Goal: Information Seeking & Learning: Learn about a topic

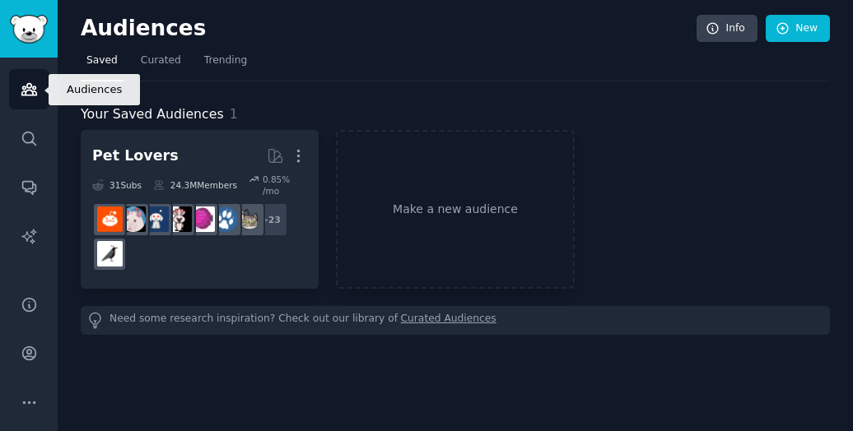
click at [28, 93] on icon "Sidebar" at bounding box center [29, 89] width 17 height 17
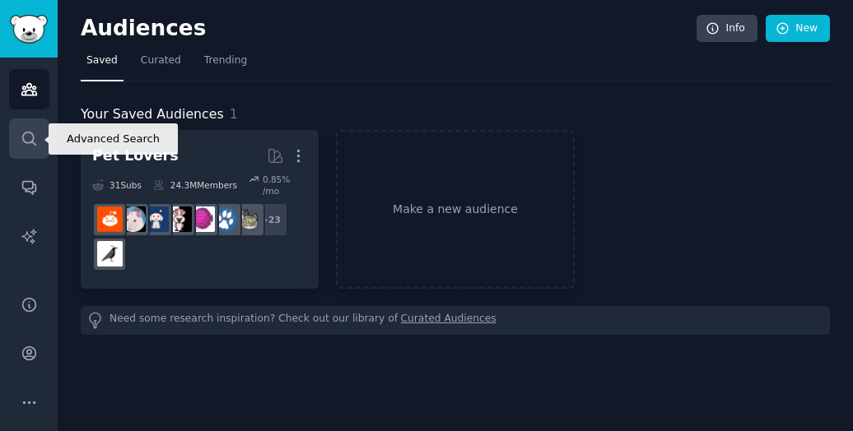
click at [41, 137] on link "Search" at bounding box center [29, 139] width 40 height 40
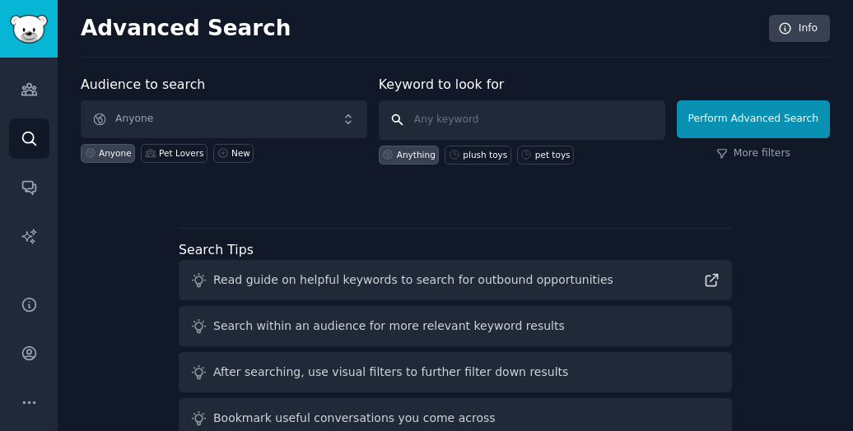
click at [448, 113] on input "text" at bounding box center [522, 120] width 286 height 40
click at [449, 91] on div "Keyword to look for Anything plush toys pet toys" at bounding box center [522, 120] width 286 height 90
click at [449, 86] on label "Keyword to look for" at bounding box center [442, 85] width 126 height 16
click at [452, 86] on label "Keyword to look for" at bounding box center [442, 85] width 126 height 16
click at [171, 87] on label "Audience to search" at bounding box center [143, 85] width 124 height 16
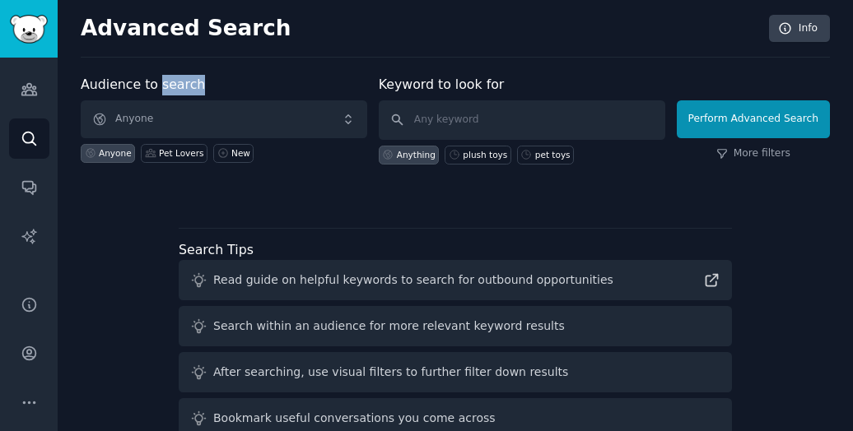
click at [171, 87] on label "Audience to search" at bounding box center [143, 85] width 124 height 16
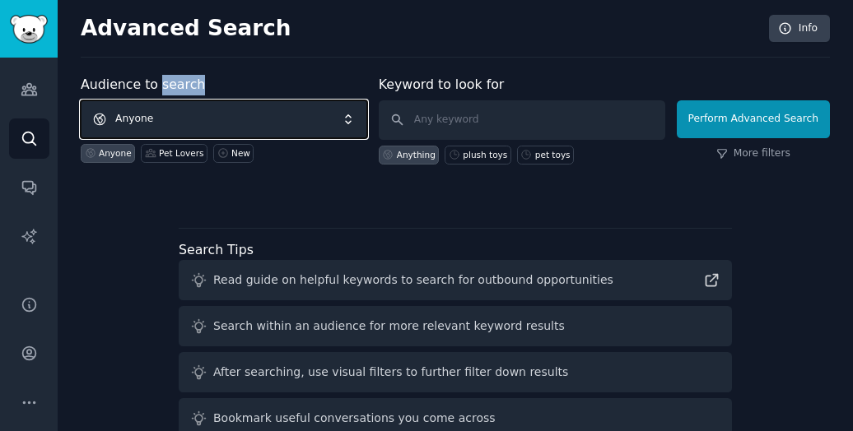
click at [159, 108] on span "Anyone" at bounding box center [224, 119] width 286 height 38
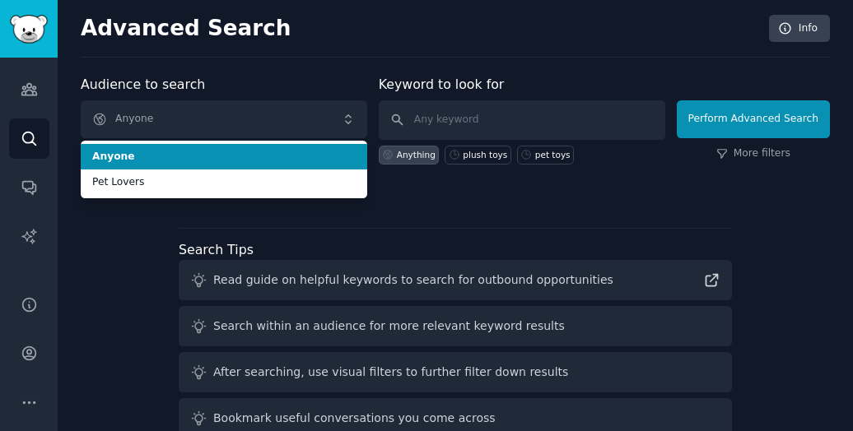
click at [154, 82] on label "Audience to search" at bounding box center [143, 85] width 124 height 16
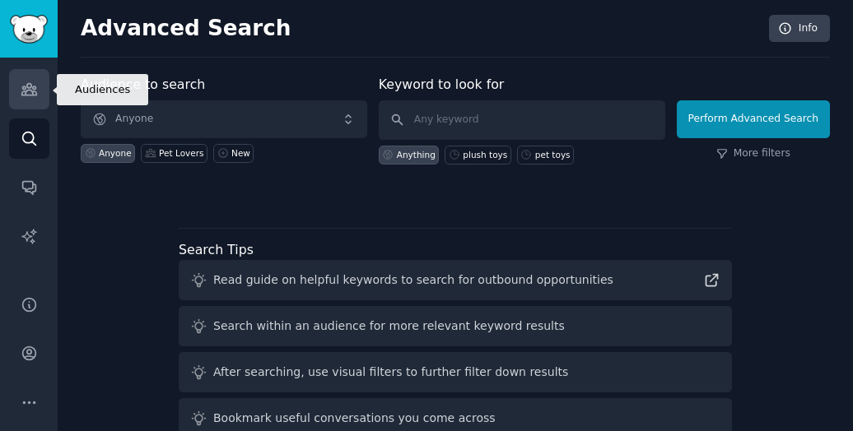
click at [46, 86] on link "Audiences" at bounding box center [29, 89] width 40 height 40
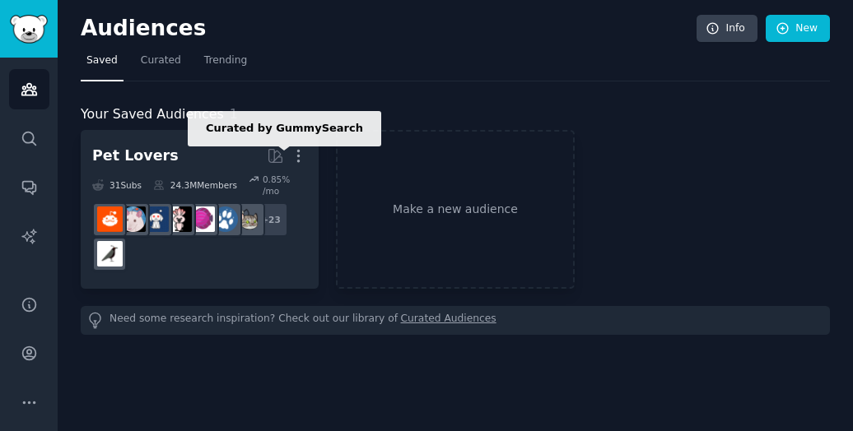
drag, startPoint x: 277, startPoint y: 153, endPoint x: 405, endPoint y: 124, distance: 130.8
click at [405, 124] on div "Your Saved Audiences 1 Pet Lovers Curated by GummySearch More 31 Sub s 24.3M Me…" at bounding box center [455, 220] width 749 height 231
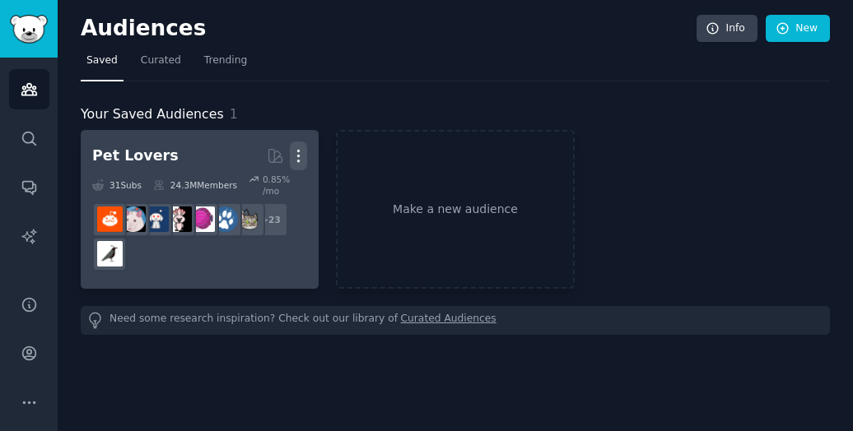
click at [305, 150] on icon "button" at bounding box center [298, 155] width 17 height 17
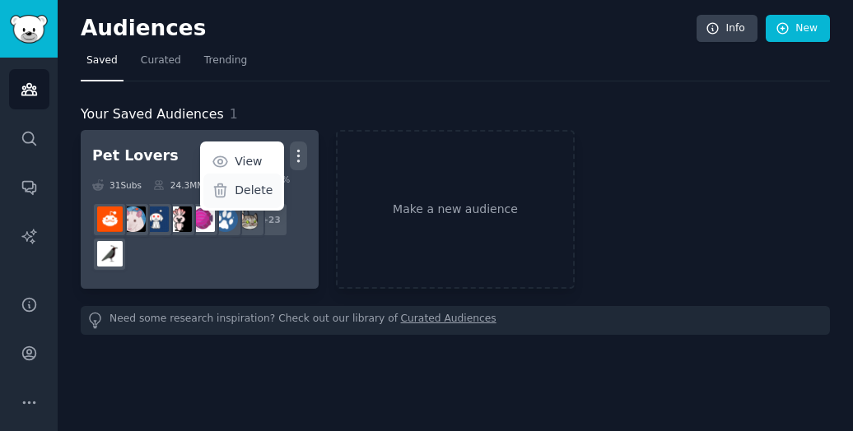
click at [258, 192] on p "Delete" at bounding box center [254, 190] width 38 height 17
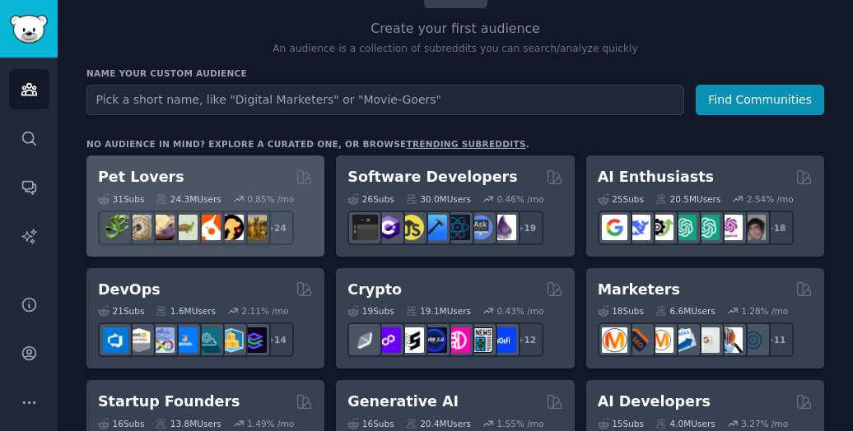
scroll to position [156, 0]
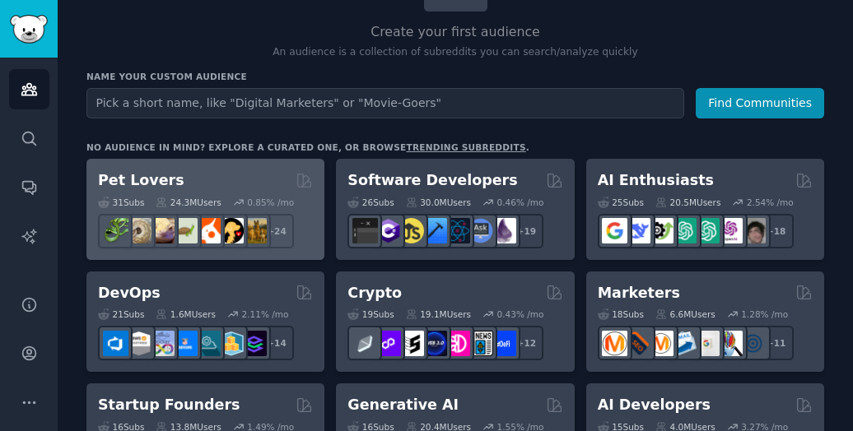
click at [265, 191] on div "31 Sub s 24.3M Users 0.85 % /mo r/PetAdvice + 24" at bounding box center [205, 220] width 215 height 58
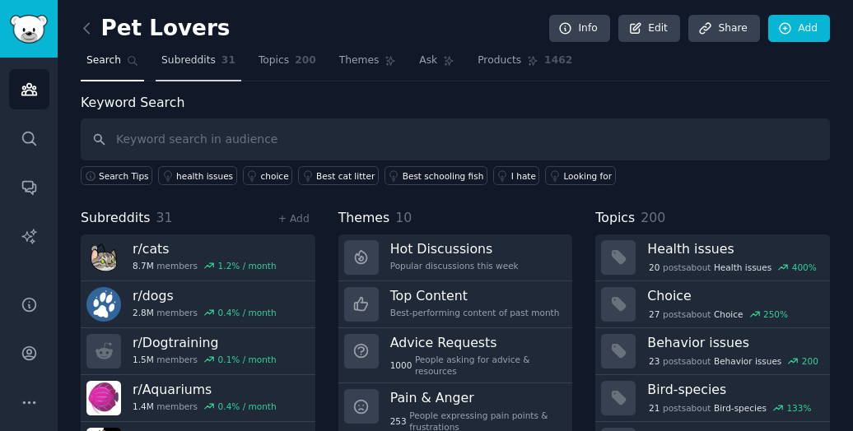
click at [189, 68] on link "Subreddits 31" at bounding box center [199, 65] width 86 height 34
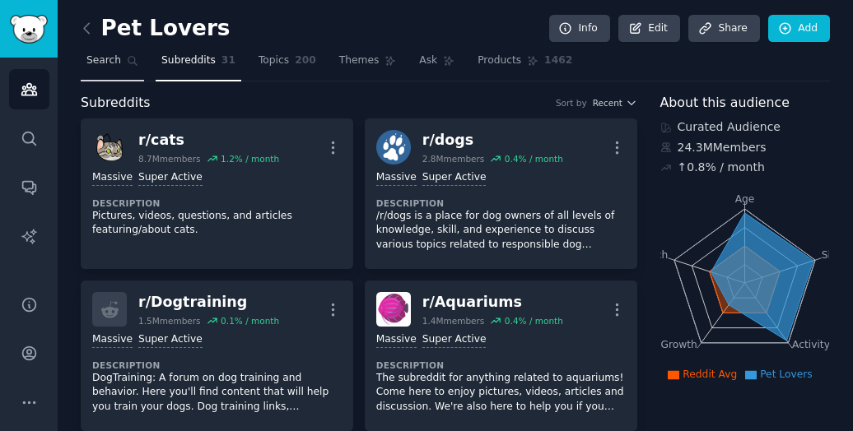
click at [114, 73] on link "Search" at bounding box center [112, 65] width 63 height 34
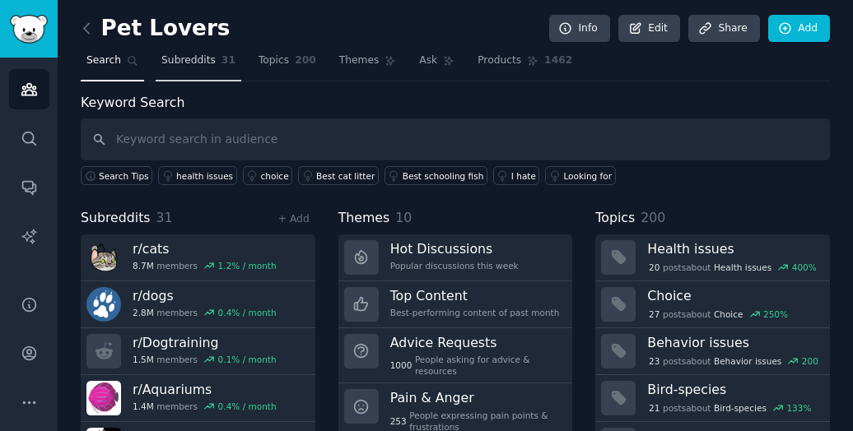
click at [205, 68] on link "Subreddits 31" at bounding box center [199, 65] width 86 height 34
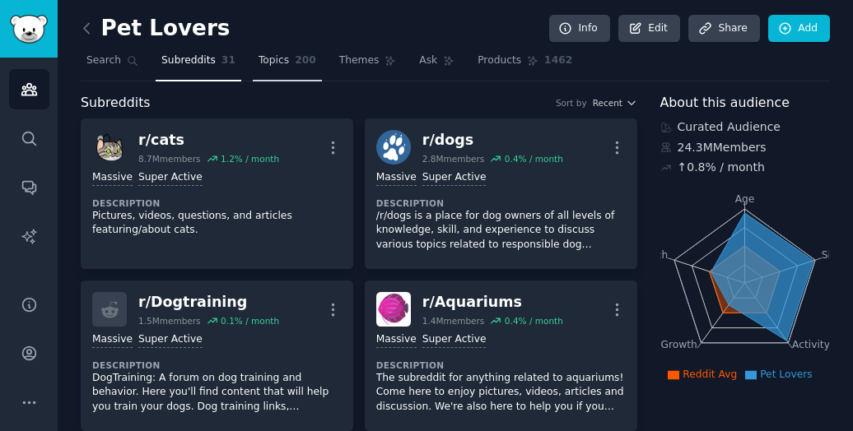
click at [286, 68] on link "Topics 200" at bounding box center [287, 65] width 69 height 34
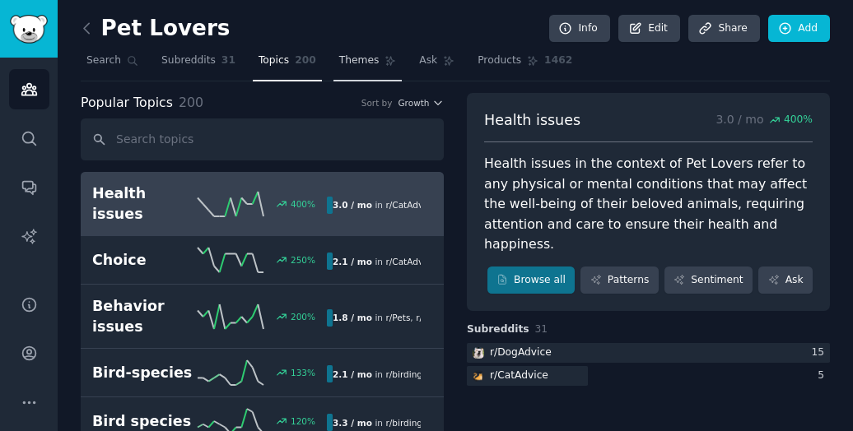
click at [352, 71] on link "Themes" at bounding box center [367, 65] width 69 height 34
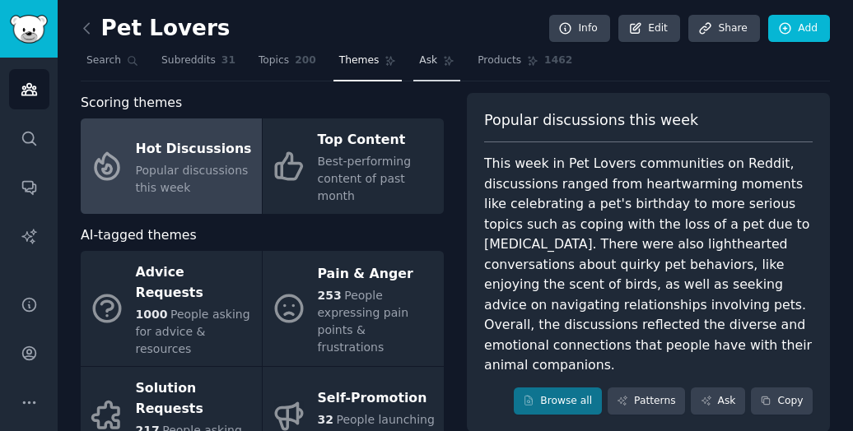
click at [417, 68] on link "Ask" at bounding box center [436, 65] width 47 height 34
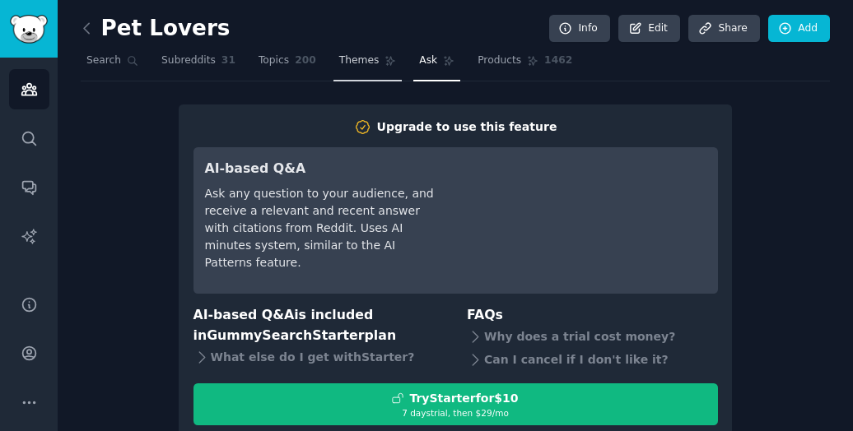
click at [367, 62] on link "Themes" at bounding box center [367, 65] width 69 height 34
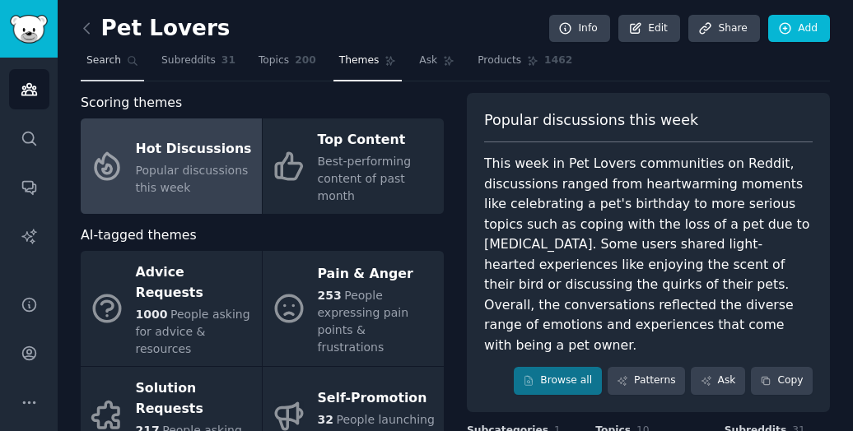
click at [113, 68] on link "Search" at bounding box center [112, 65] width 63 height 34
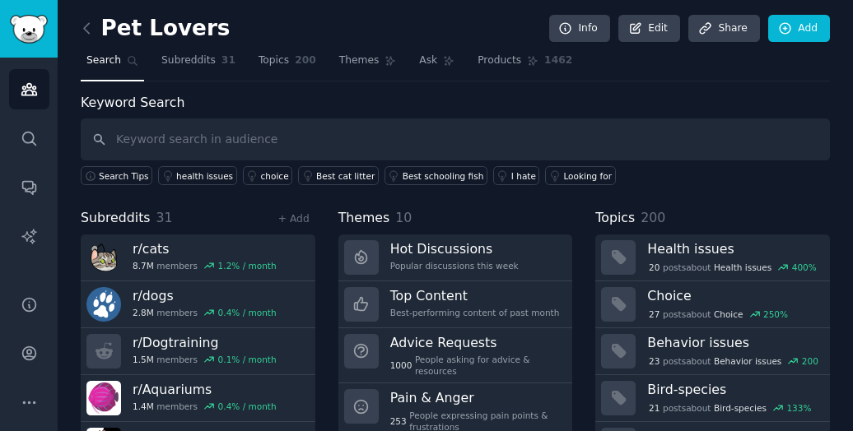
click at [176, 135] on input "text" at bounding box center [455, 140] width 749 height 42
click at [188, 65] on span "Subreddits" at bounding box center [188, 61] width 54 height 15
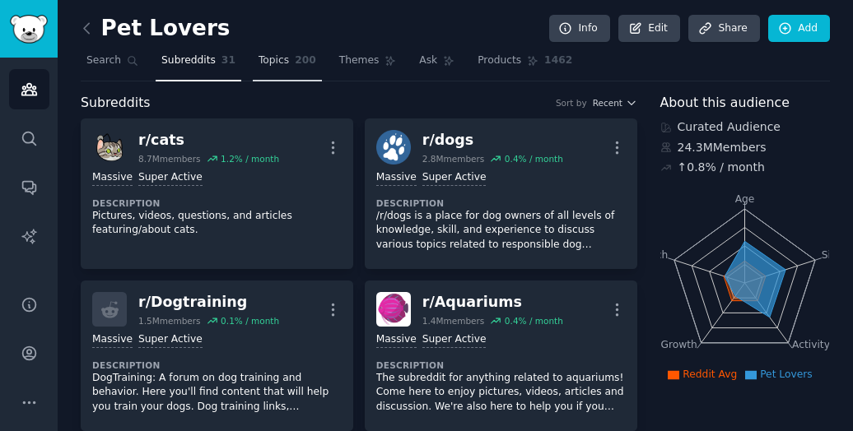
click at [295, 61] on span "200" at bounding box center [305, 61] width 21 height 15
click at [355, 60] on span "Themes" at bounding box center [359, 61] width 40 height 15
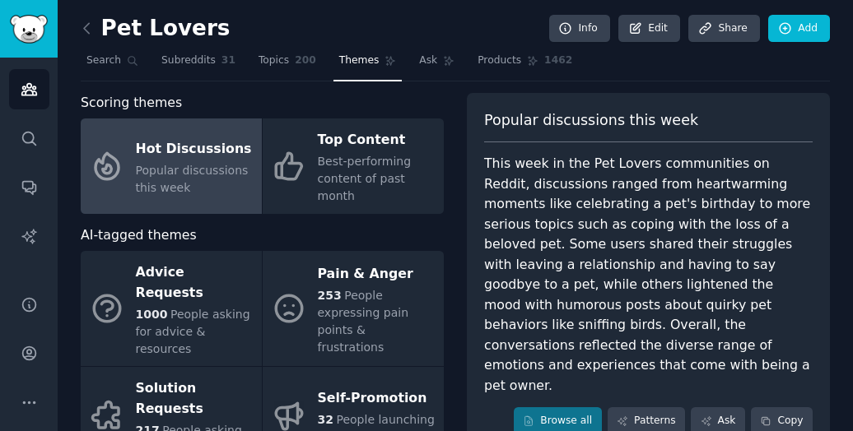
scroll to position [82, 0]
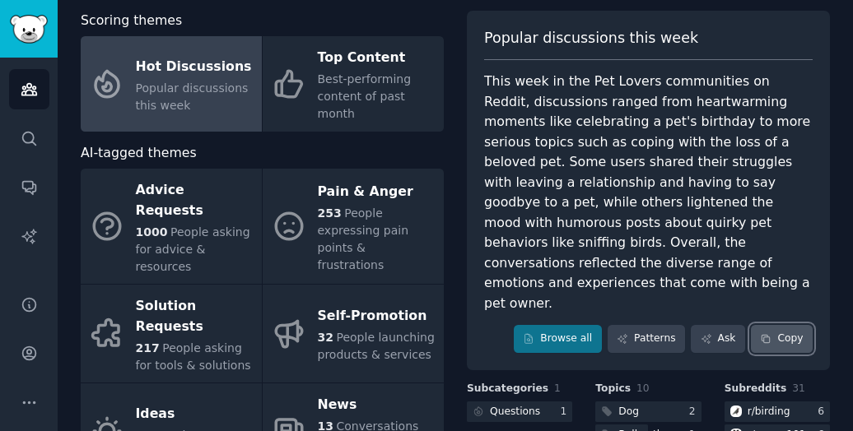
click at [795, 325] on button "Copy" at bounding box center [782, 339] width 62 height 28
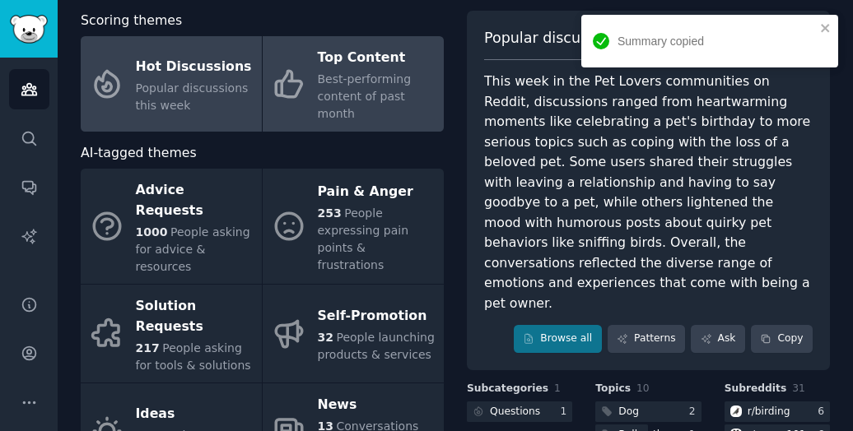
click at [377, 98] on span "Best-performing content of past month" at bounding box center [365, 96] width 94 height 48
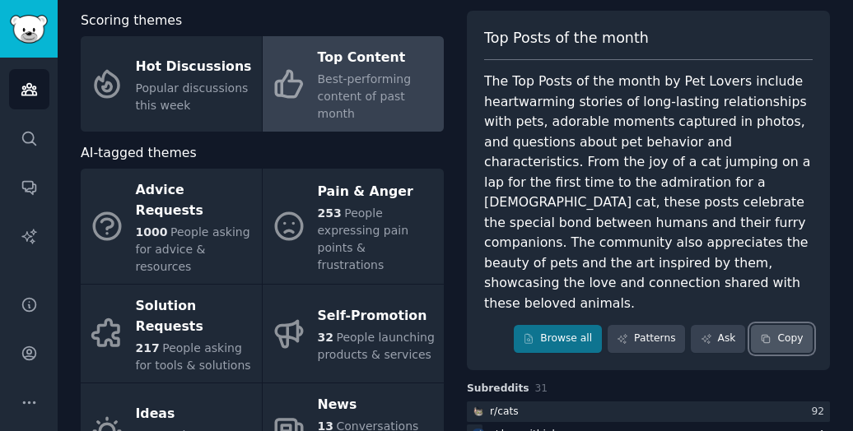
click at [785, 325] on button "Copy" at bounding box center [782, 339] width 62 height 28
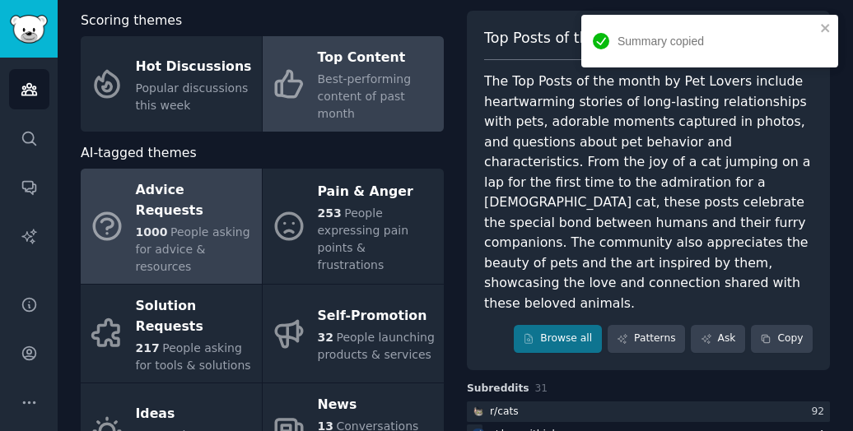
click at [221, 172] on link "Advice Requests 1000 People asking for advice & resources" at bounding box center [171, 226] width 181 height 115
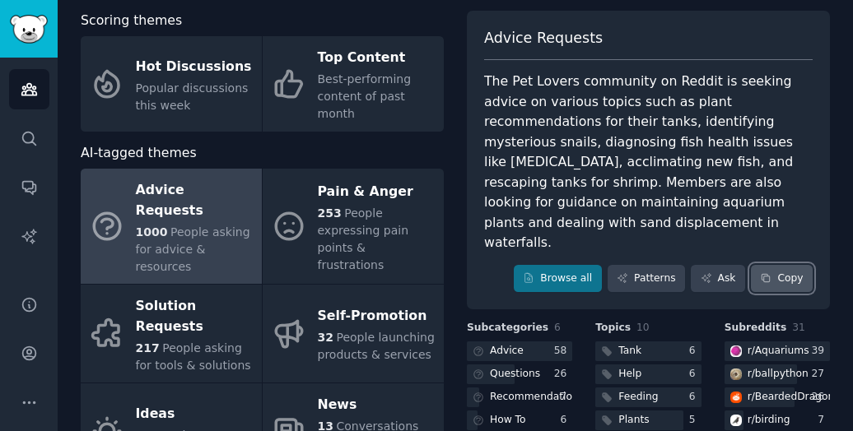
click at [786, 265] on button "Copy" at bounding box center [782, 279] width 62 height 28
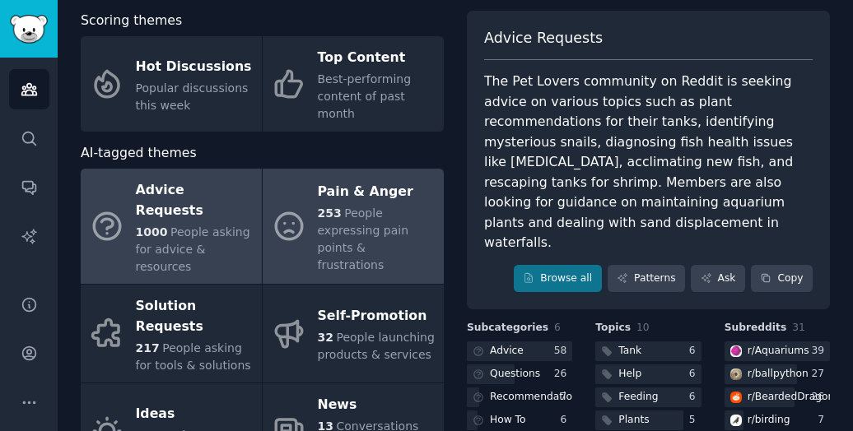
click at [342, 199] on div "Pain & Anger" at bounding box center [377, 192] width 118 height 26
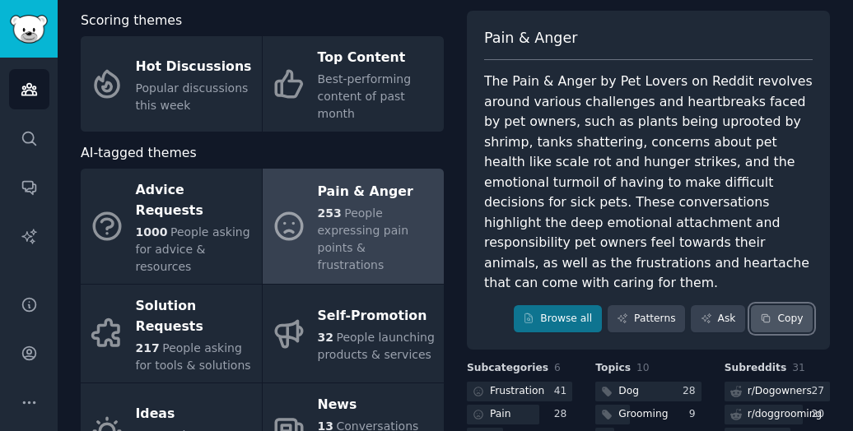
click at [777, 305] on button "Copy" at bounding box center [782, 319] width 62 height 28
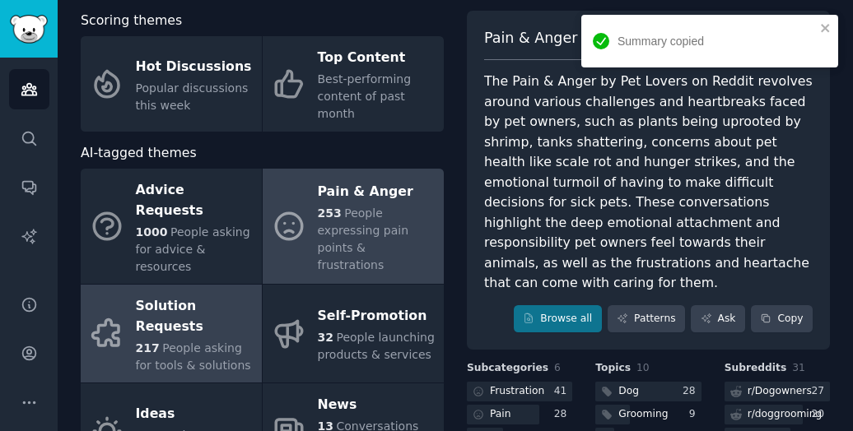
click at [202, 294] on div "Solution Requests" at bounding box center [195, 317] width 118 height 46
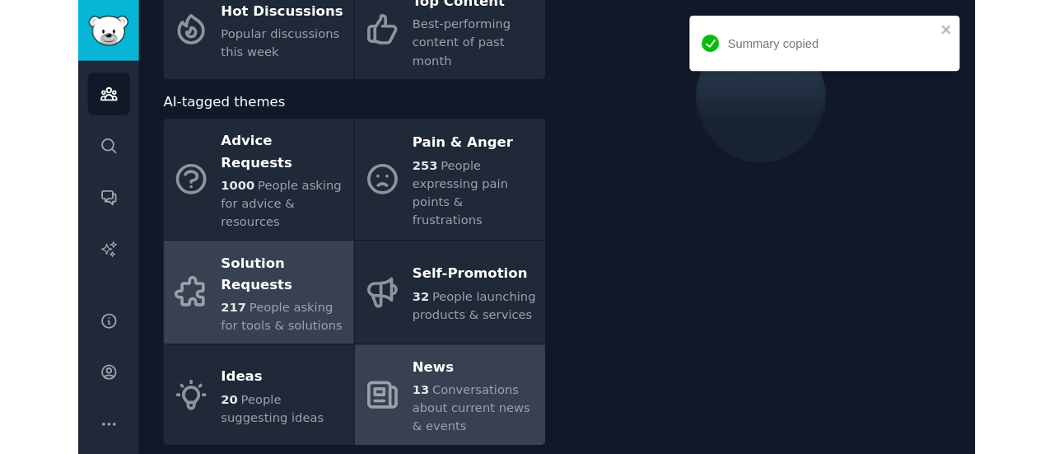
scroll to position [165, 0]
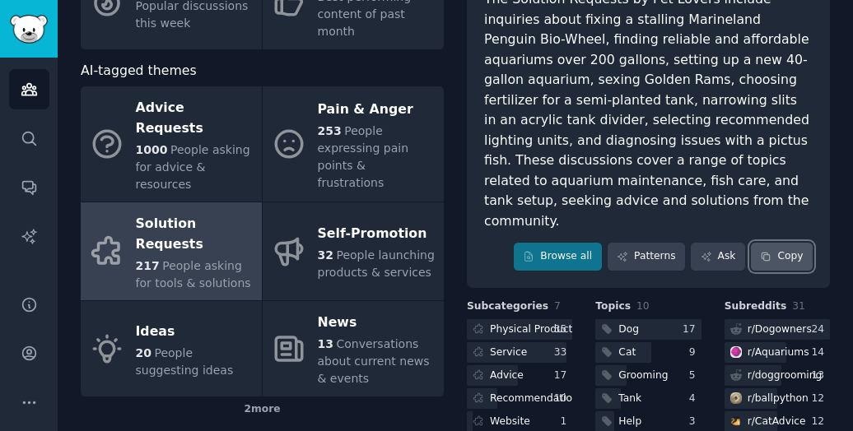
click at [781, 249] on button "Copy" at bounding box center [782, 257] width 62 height 28
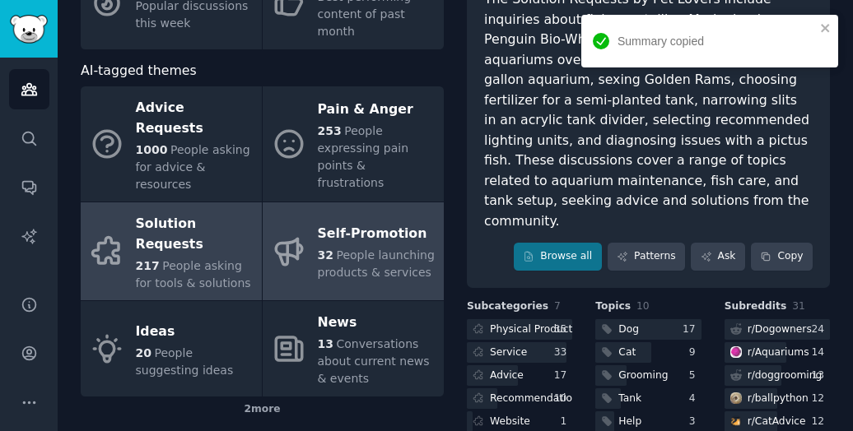
click at [364, 221] on div "Self-Promotion" at bounding box center [377, 234] width 118 height 26
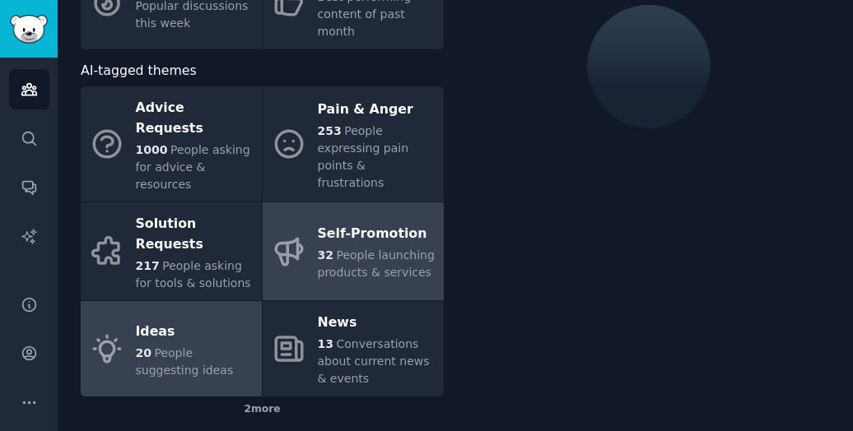
click at [222, 319] on div "Ideas" at bounding box center [195, 332] width 118 height 26
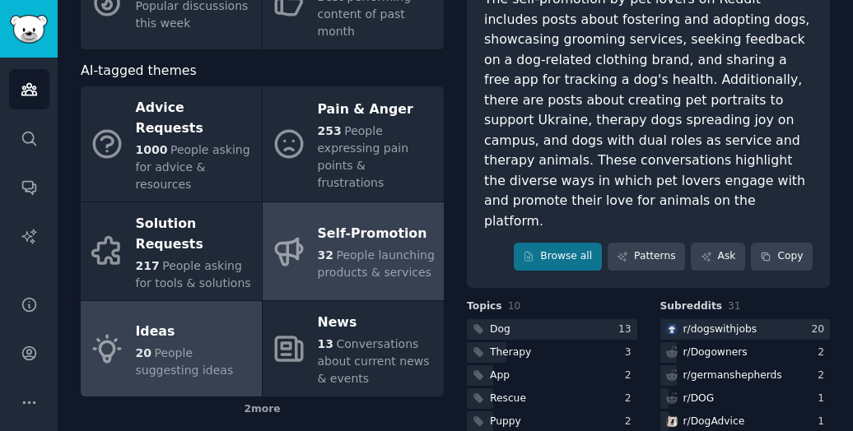
click at [329, 254] on span "People launching products & services" at bounding box center [376, 264] width 117 height 30
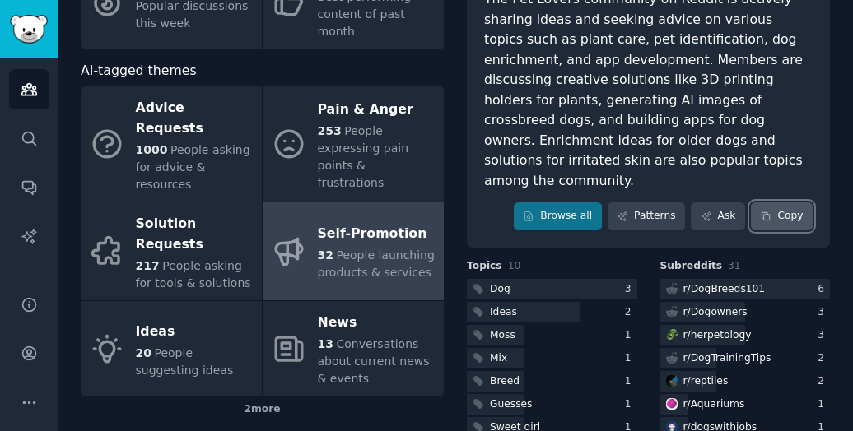
click at [805, 203] on button "Copy" at bounding box center [782, 217] width 62 height 28
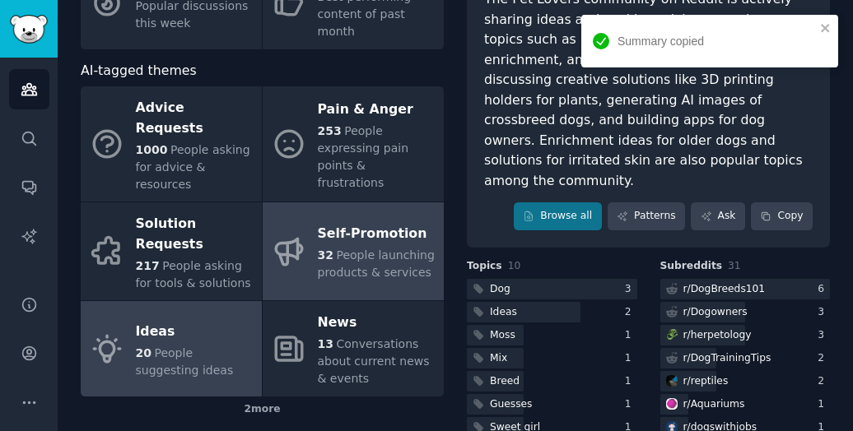
click at [197, 301] on link "Ideas 20 People suggesting ideas" at bounding box center [171, 348] width 181 height 95
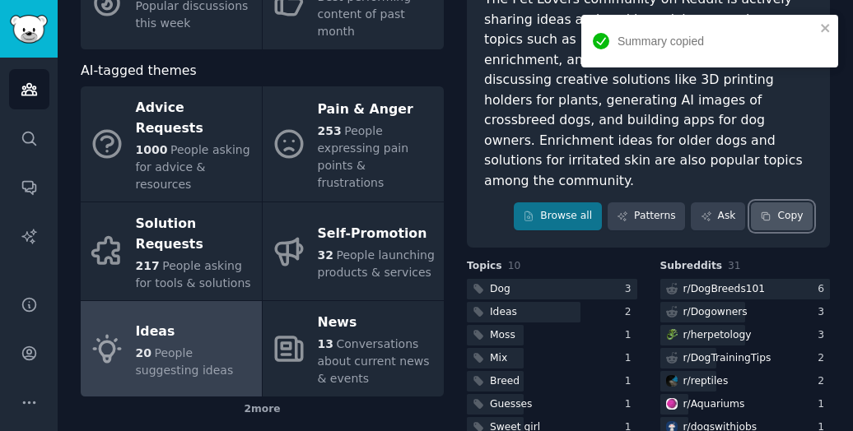
click at [777, 203] on button "Copy" at bounding box center [782, 217] width 62 height 28
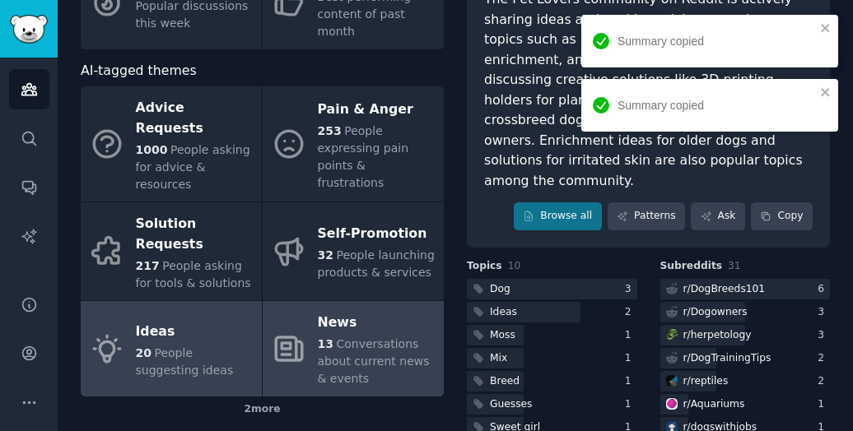
click at [384, 310] on div "News" at bounding box center [377, 323] width 118 height 26
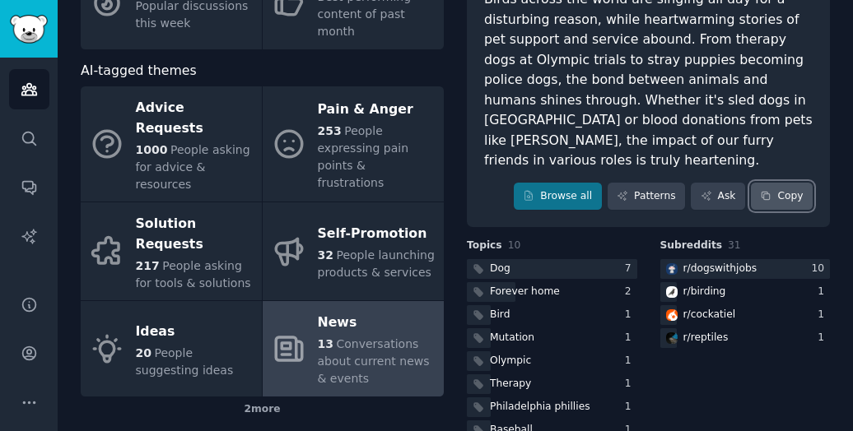
click at [789, 184] on button "Copy" at bounding box center [782, 197] width 62 height 28
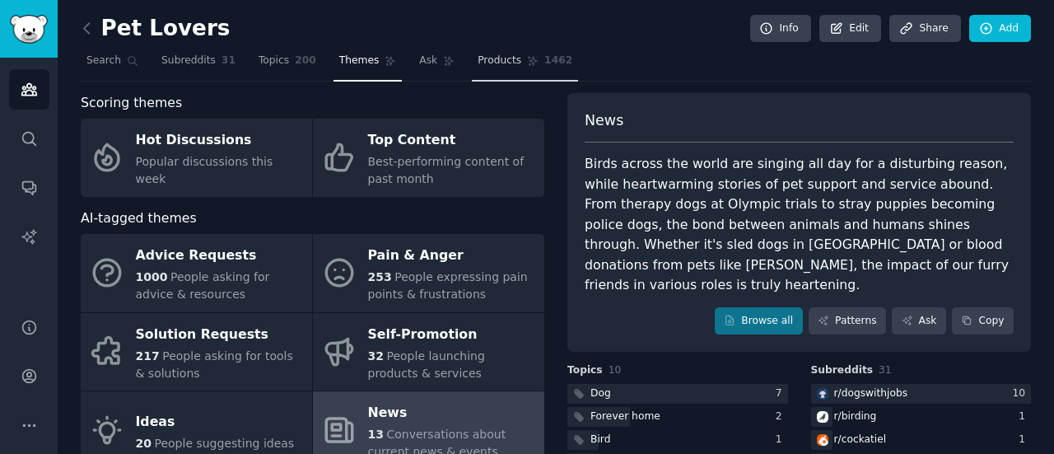
click at [487, 62] on span "Products" at bounding box center [499, 61] width 44 height 15
